Goal: Transaction & Acquisition: Purchase product/service

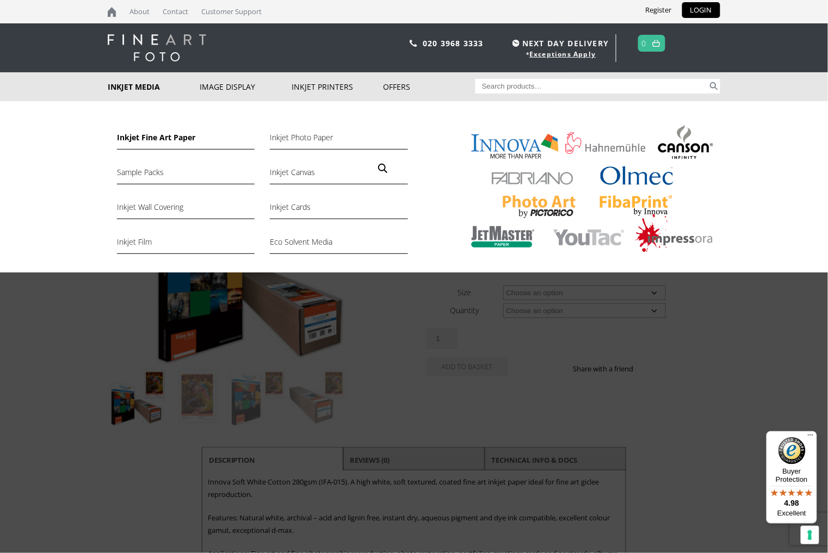
click at [155, 133] on link "Inkjet Fine Art Paper" at bounding box center [186, 140] width 138 height 18
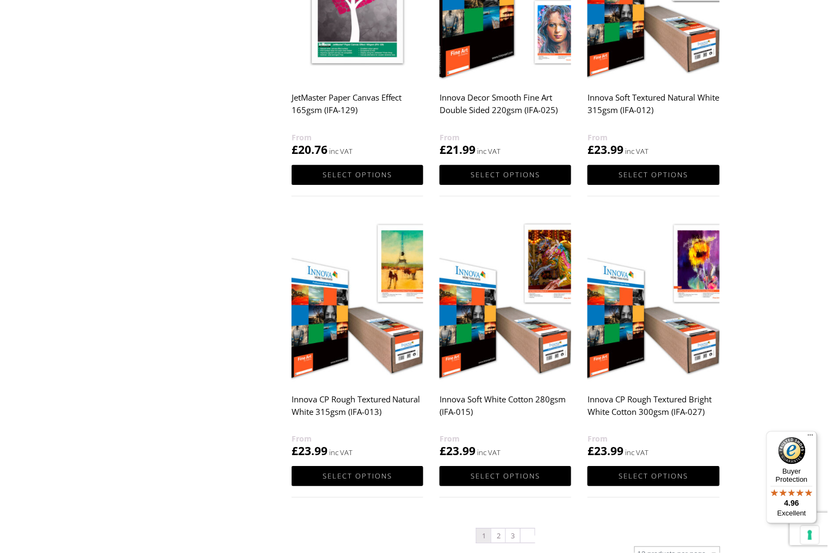
scroll to position [918, 0]
click at [351, 331] on img at bounding box center [357, 299] width 132 height 165
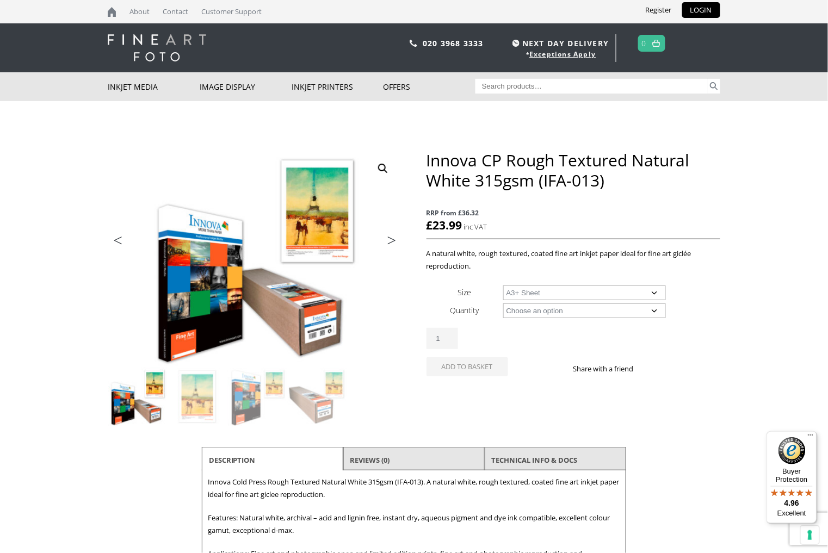
select select "a3-sheet-2"
select select "25-sheets"
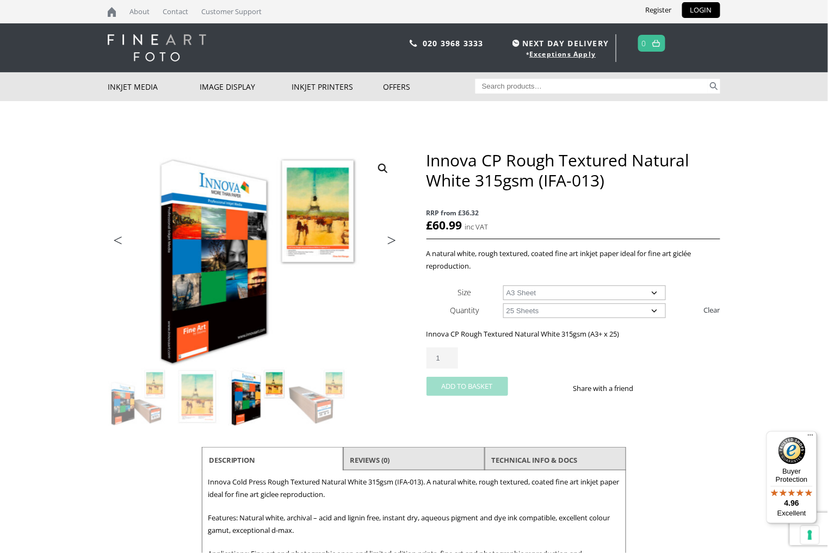
select select "a3-sheet"
click at [483, 380] on button "Add to basket" at bounding box center [467, 386] width 82 height 19
